Goal: Information Seeking & Learning: Learn about a topic

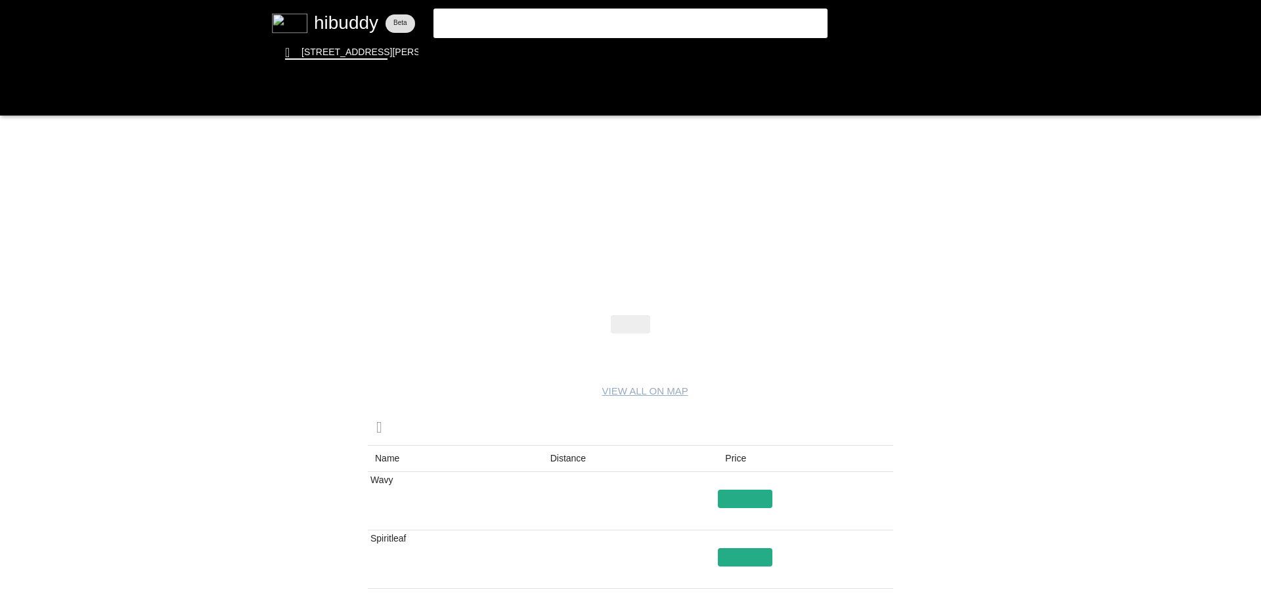
click at [317, 31] on flt-glass-pane at bounding box center [630, 299] width 1261 height 598
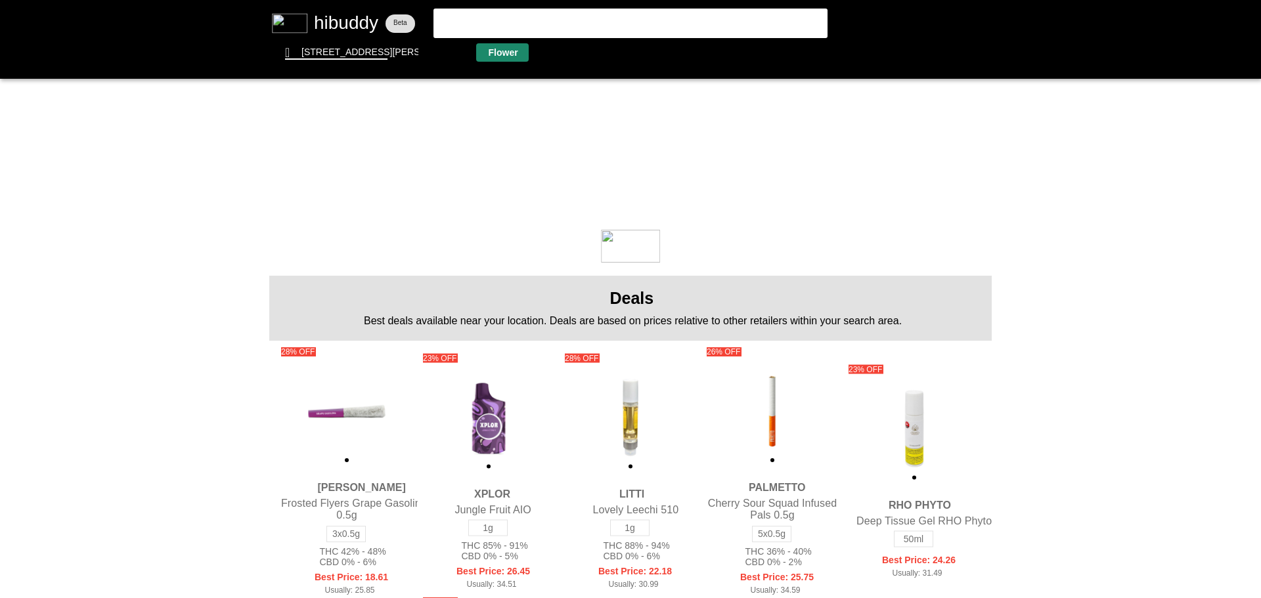
click at [512, 51] on flt-glass-pane at bounding box center [630, 299] width 1261 height 598
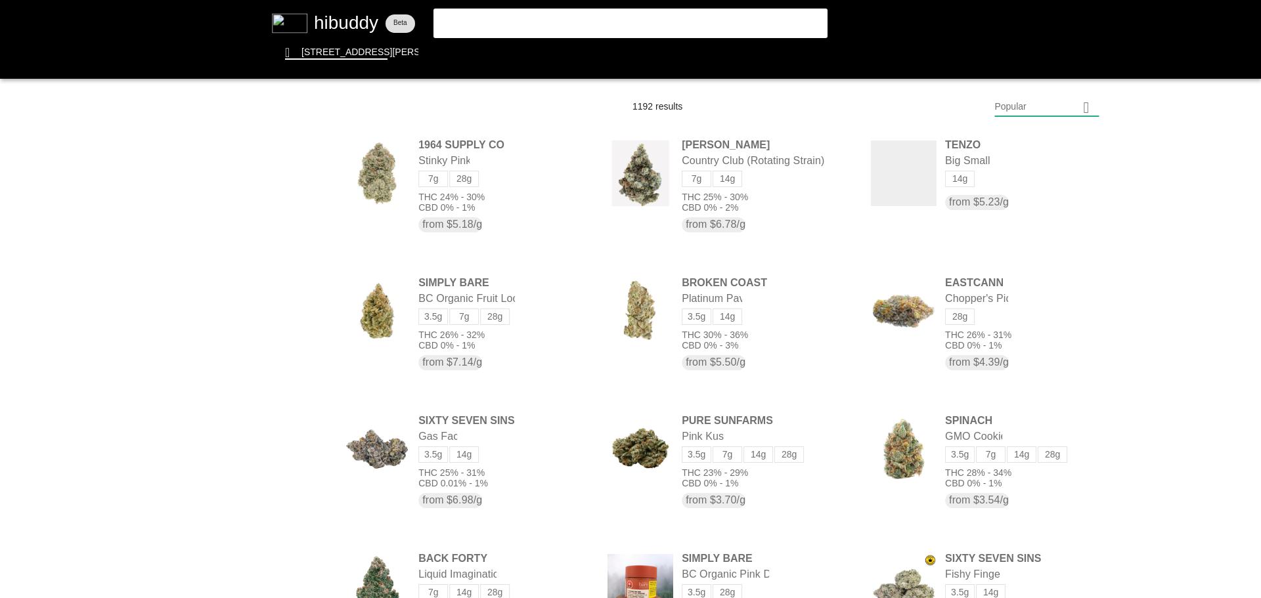
click at [1006, 101] on flt-glass-pane at bounding box center [630, 299] width 1261 height 598
click at [1030, 458] on flt-glass-pane at bounding box center [630, 299] width 1261 height 598
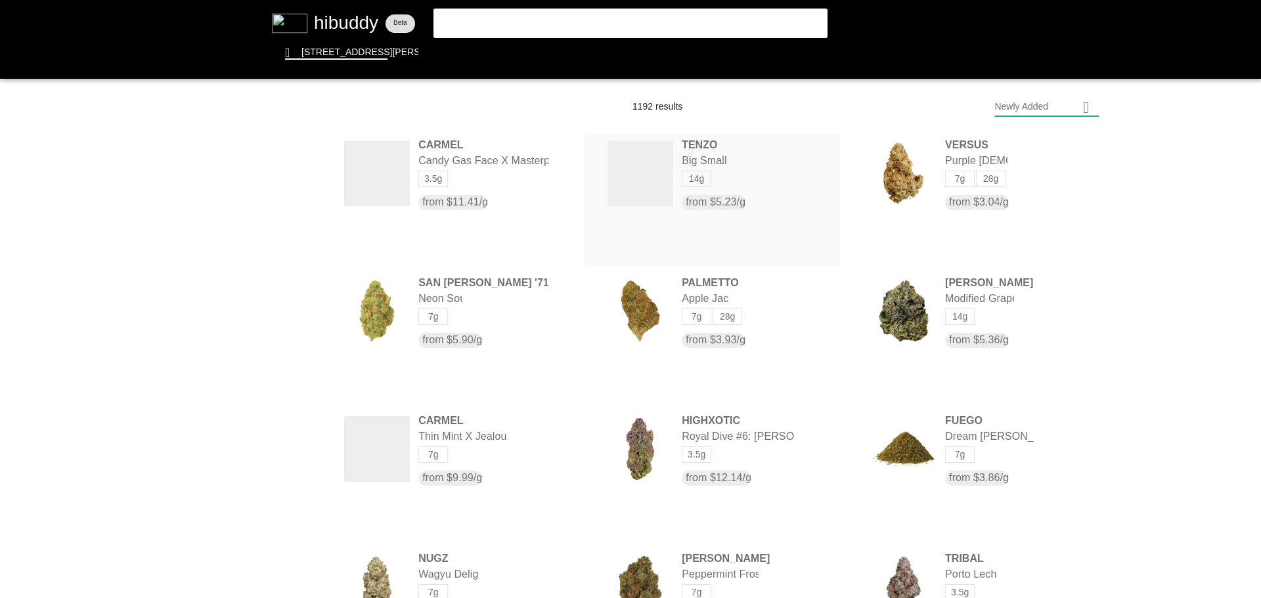
click at [680, 176] on flt-glass-pane at bounding box center [630, 299] width 1261 height 598
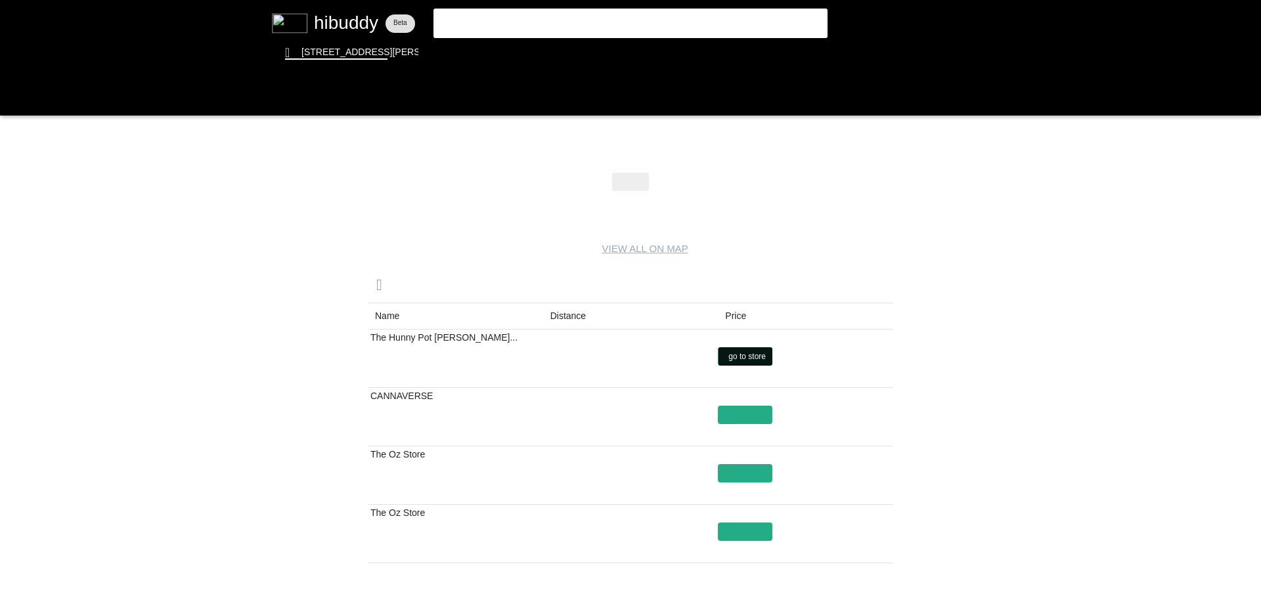
click at [755, 355] on flt-glass-pane at bounding box center [630, 299] width 1261 height 598
drag, startPoint x: 746, startPoint y: 216, endPoint x: 753, endPoint y: 217, distance: 6.6
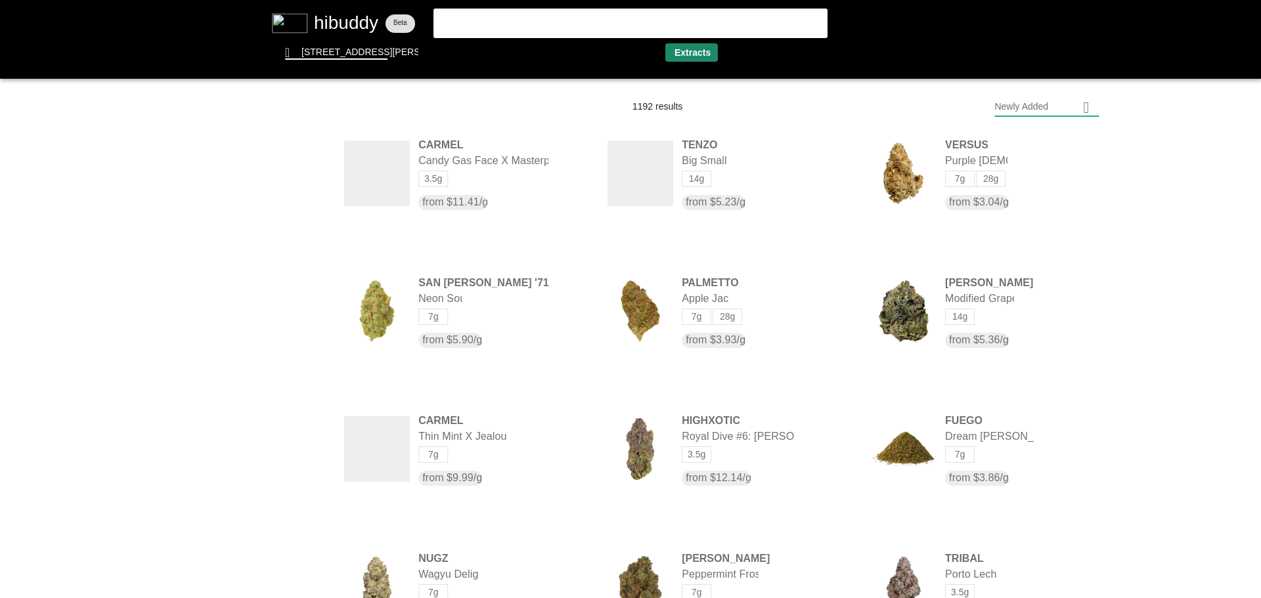
click at [688, 51] on flt-glass-pane at bounding box center [630, 299] width 1261 height 598
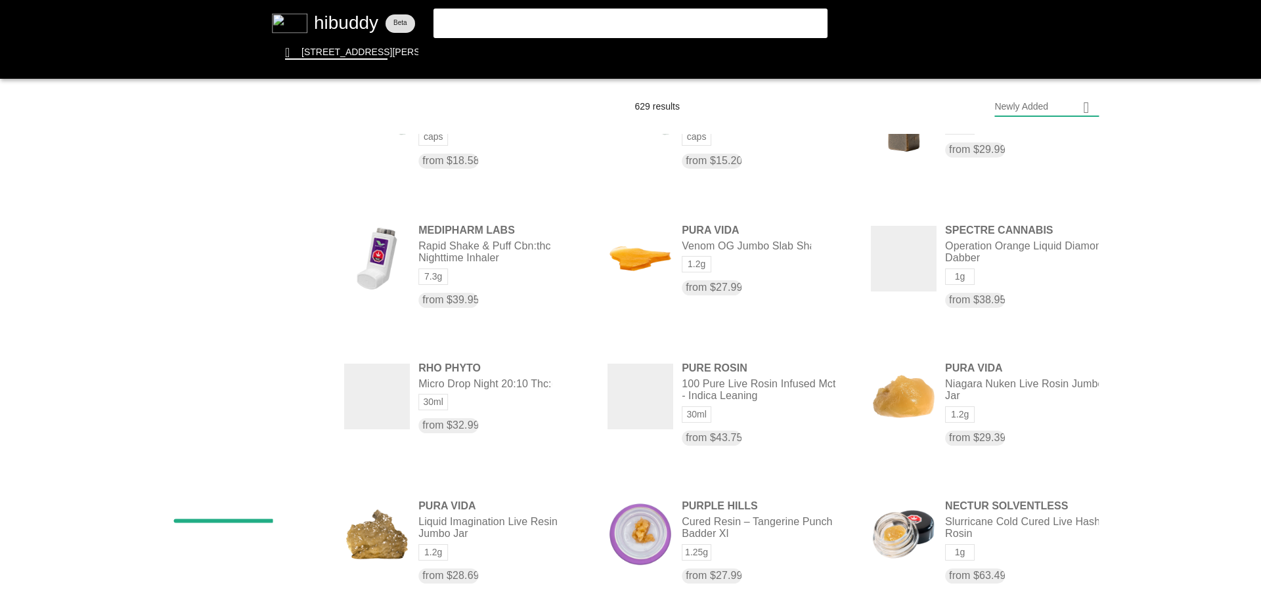
click at [298, 301] on flt-glass-pane at bounding box center [630, 299] width 1261 height 598
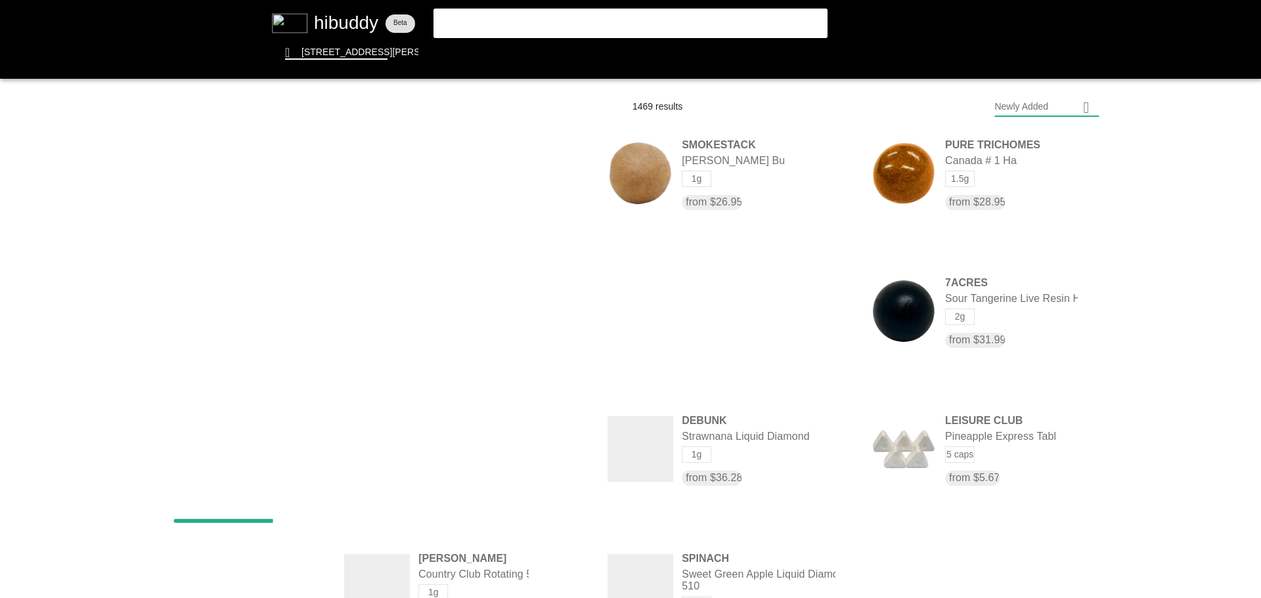
click at [303, 363] on flt-glass-pane at bounding box center [630, 299] width 1261 height 598
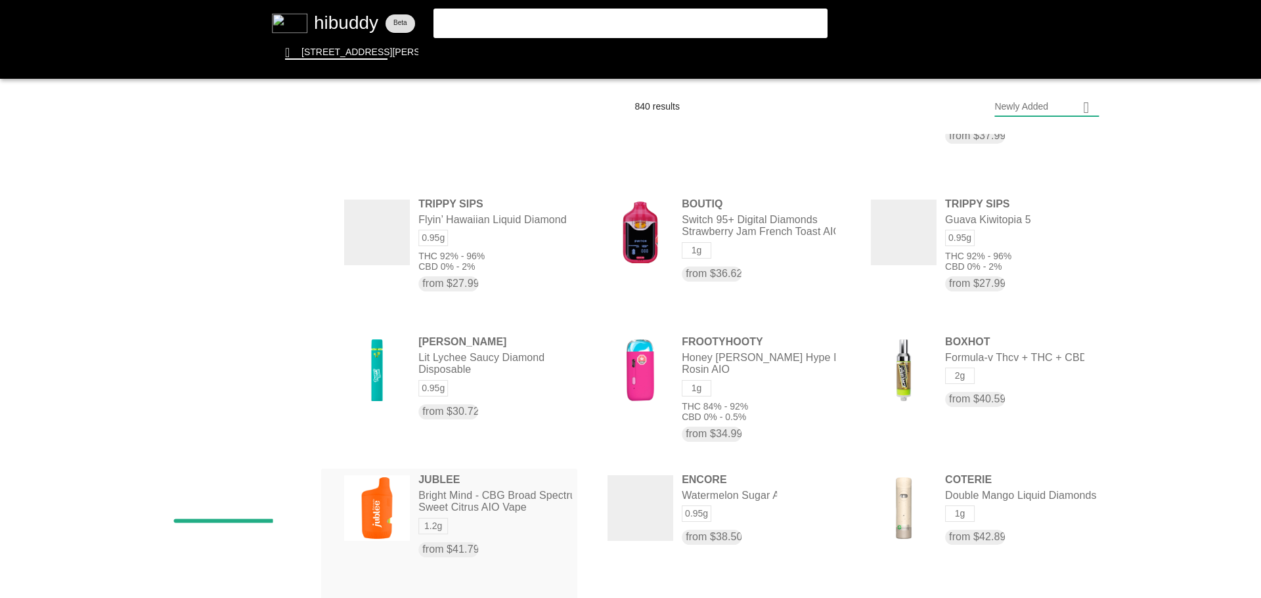
click at [506, 516] on flt-glass-pane at bounding box center [630, 299] width 1261 height 598
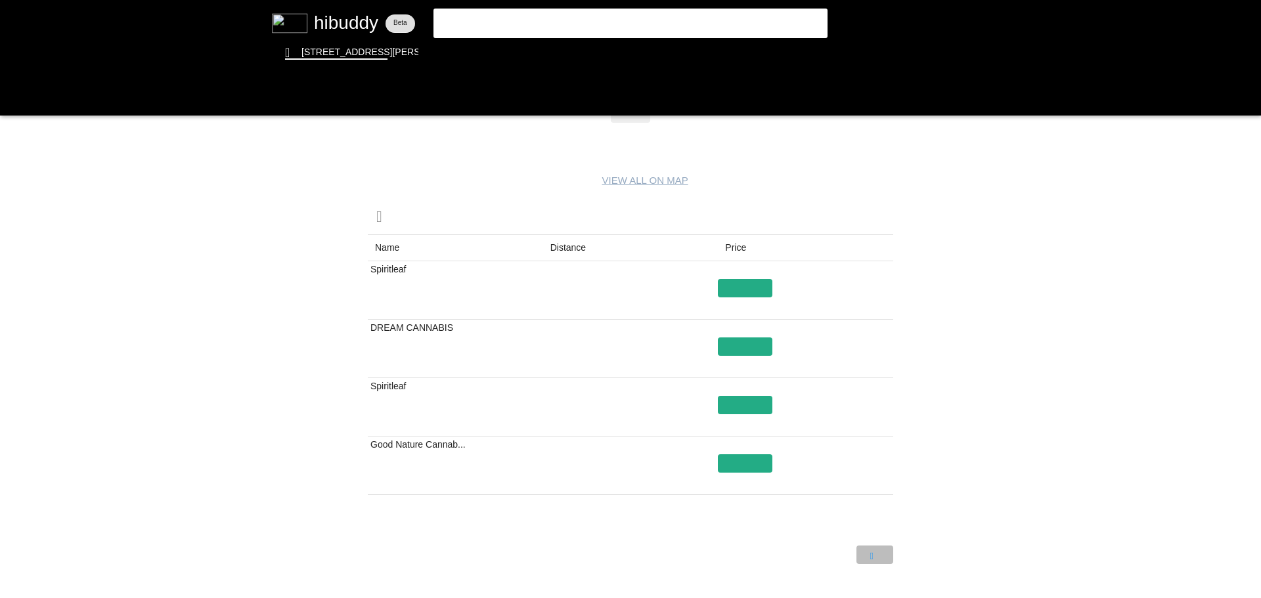
click at [865, 561] on flt-glass-pane at bounding box center [630, 299] width 1261 height 598
click at [834, 560] on flt-glass-pane at bounding box center [630, 299] width 1261 height 598
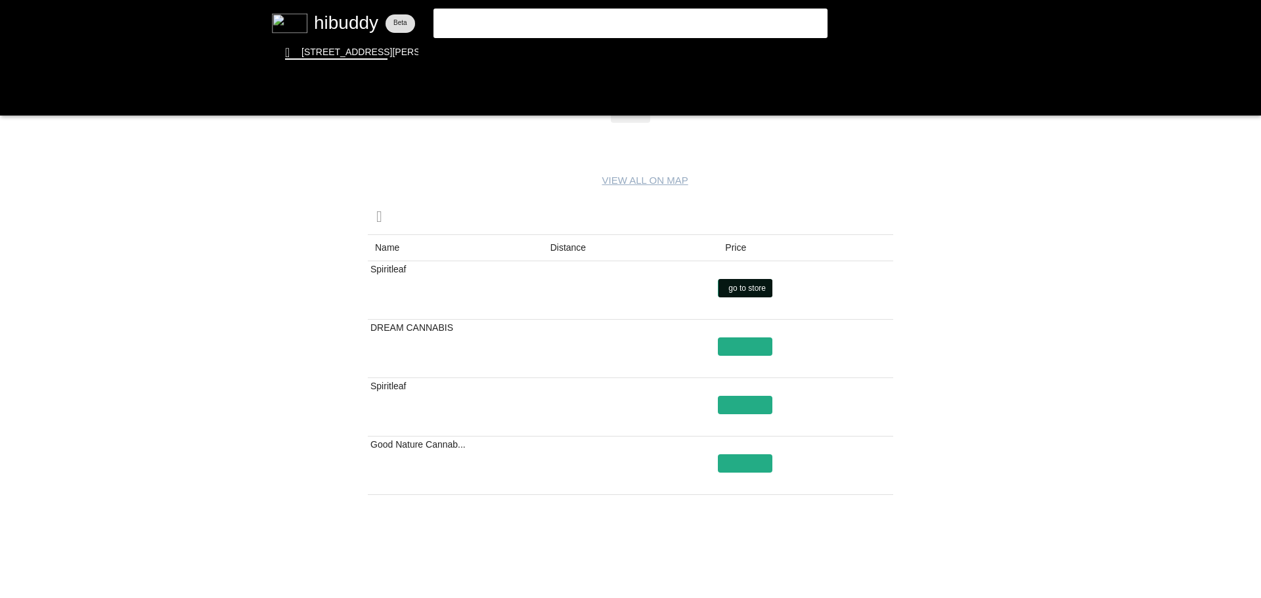
click at [731, 290] on flt-glass-pane at bounding box center [630, 299] width 1261 height 598
click at [746, 408] on flt-glass-pane at bounding box center [630, 299] width 1261 height 598
click at [870, 556] on flt-glass-pane at bounding box center [630, 299] width 1261 height 598
click at [830, 561] on flt-glass-pane at bounding box center [630, 299] width 1261 height 598
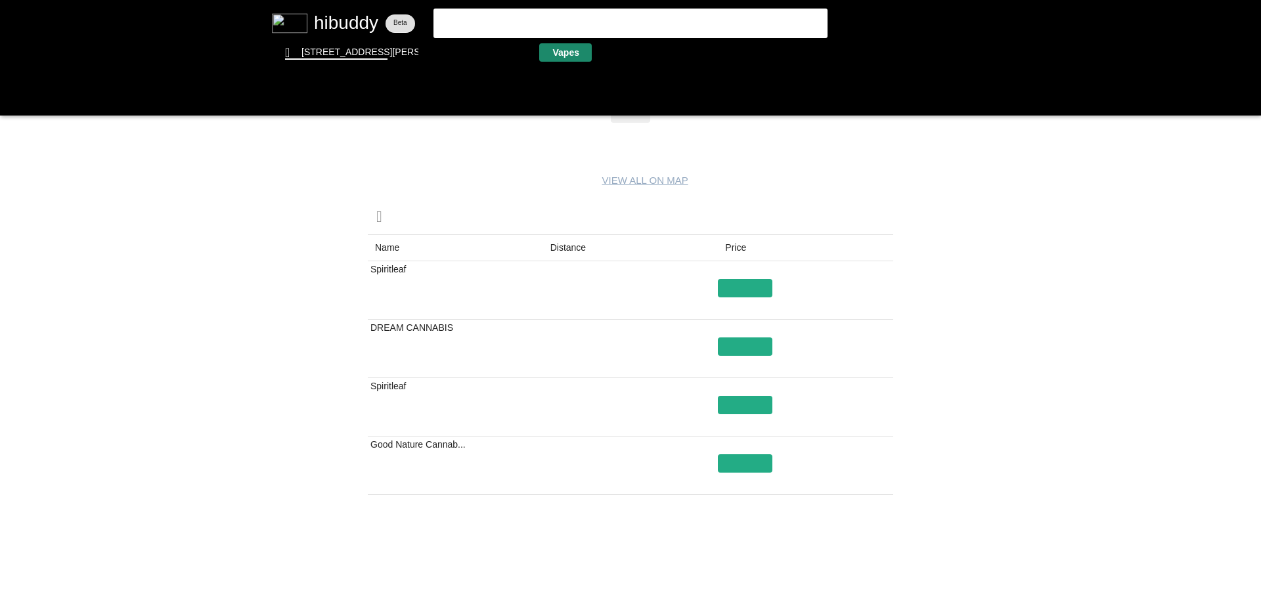
click at [573, 51] on flt-glass-pane at bounding box center [630, 299] width 1261 height 598
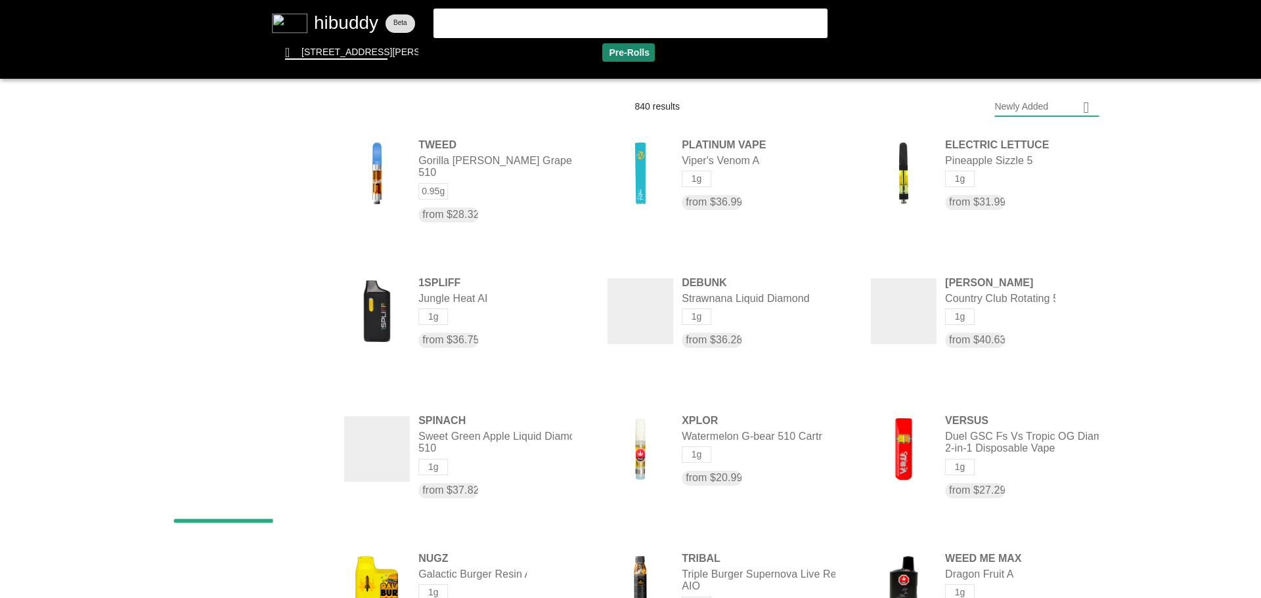
click at [611, 53] on flt-glass-pane at bounding box center [630, 299] width 1261 height 598
